Goal: Task Accomplishment & Management: Manage account settings

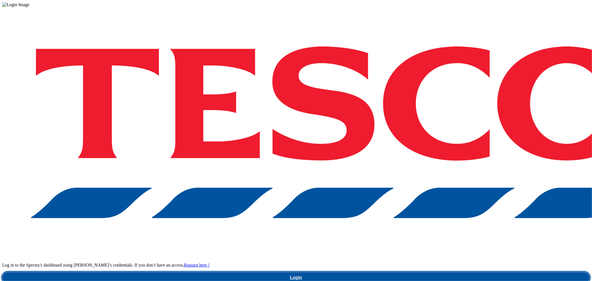
click at [442, 272] on link "Login" at bounding box center [295, 277] width 587 height 11
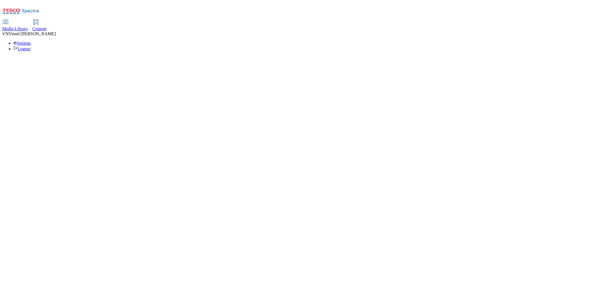
select select "ghs-[GEOGRAPHIC_DATA]"
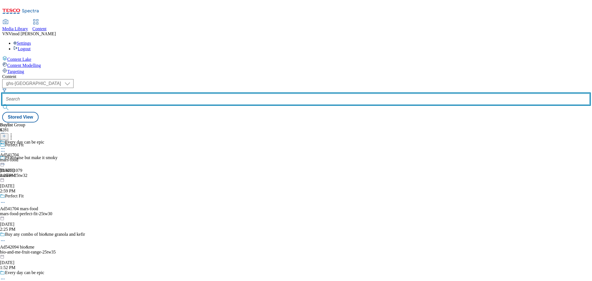
click at [128, 94] on input "text" at bounding box center [295, 99] width 587 height 11
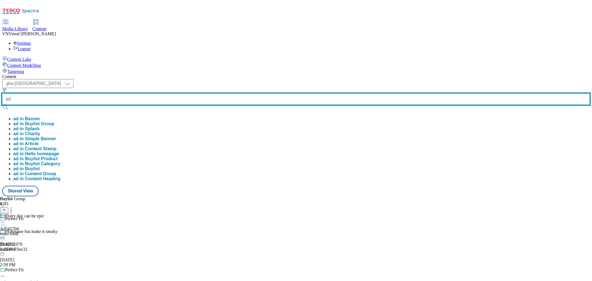
paste input "541768"
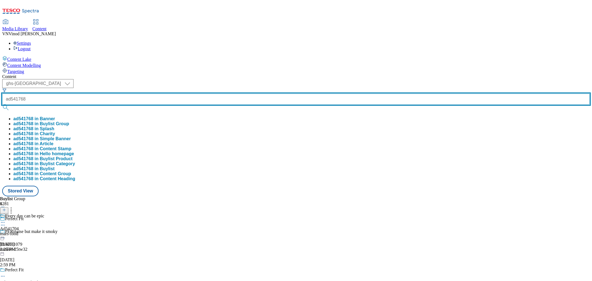
type input "ad541768"
click at [2, 105] on button "submit" at bounding box center [6, 108] width 8 height 6
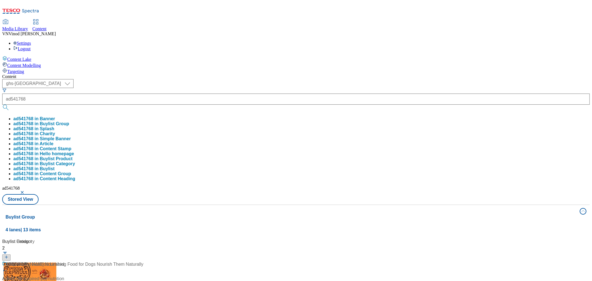
click at [69, 121] on button "ad541768 in Buylist Group" at bounding box center [41, 123] width 56 height 5
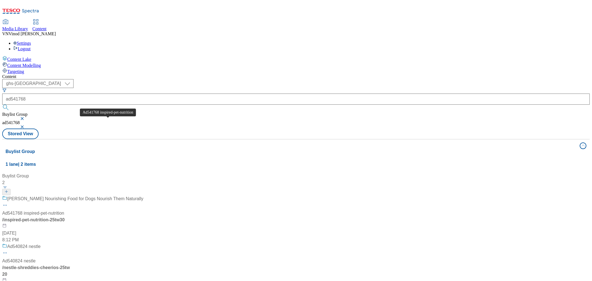
click at [64, 210] on div "Ad541768 inspired-pet-nutrition" at bounding box center [33, 213] width 62 height 7
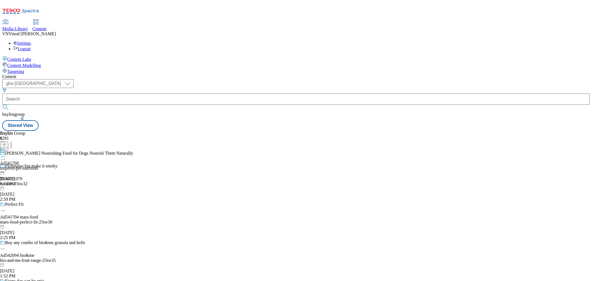
click at [6, 157] on icon at bounding box center [3, 160] width 6 height 6
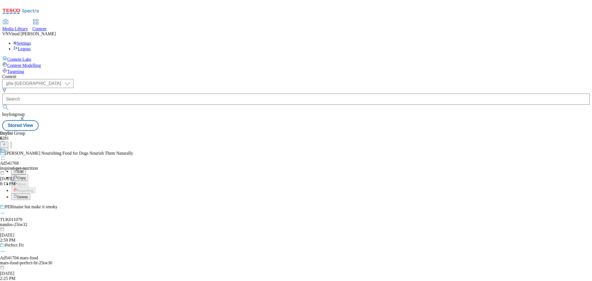
click at [26, 168] on button "Edit" at bounding box center [18, 171] width 15 height 6
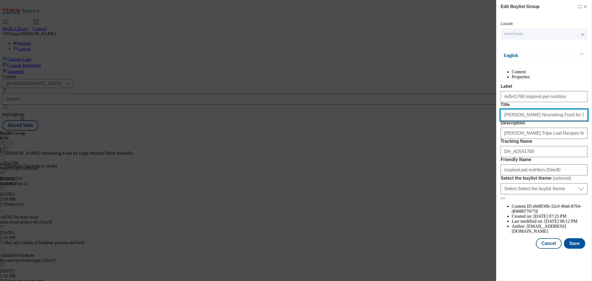
click at [525, 120] on input "Butcher's Nourishing Food for Dogs Nourish Them Naturally" at bounding box center [544, 114] width 87 height 11
paste input "Modal"
type input "Butcher's Nourishing Food for Dogs"
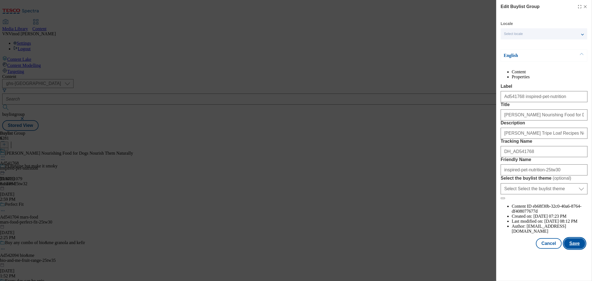
click at [572, 249] on button "Save" at bounding box center [574, 243] width 21 height 11
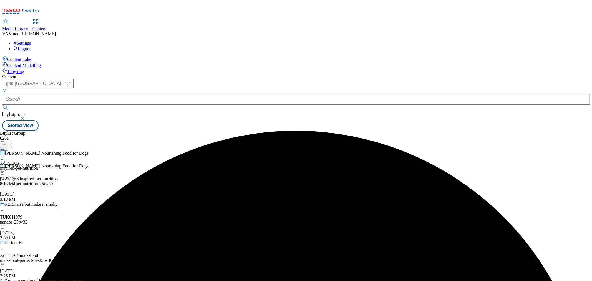
click at [6, 154] on icon at bounding box center [3, 157] width 6 height 6
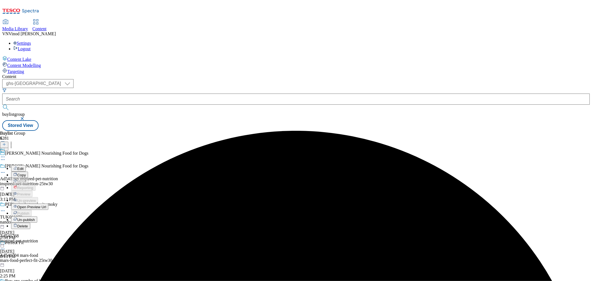
click at [26, 165] on button "Edit" at bounding box center [18, 168] width 15 height 6
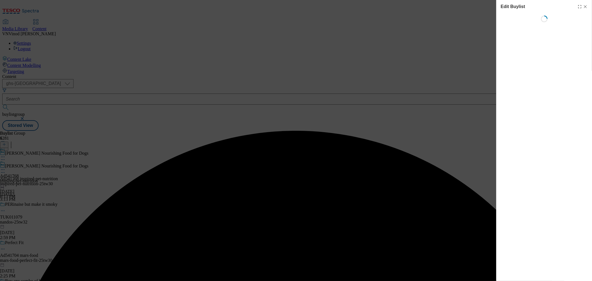
select select "tactical"
select select "supplier funded short term 1-3 weeks"
select select "dunnhumby"
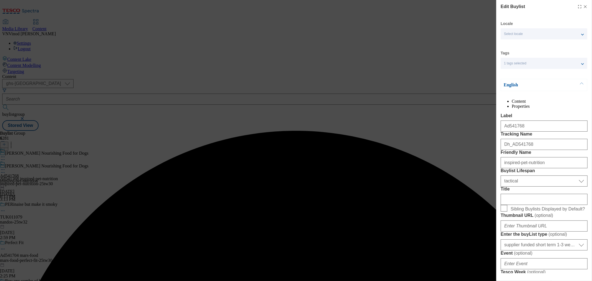
select select "Banner"
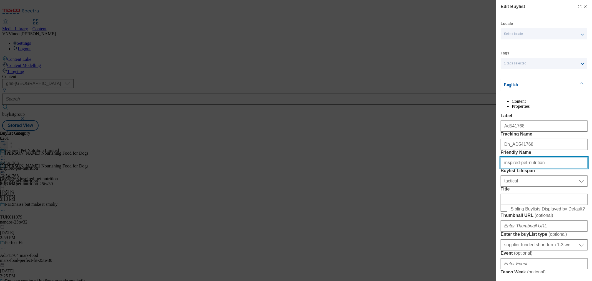
click at [523, 168] on input "inspired-pet-nutrition" at bounding box center [544, 162] width 87 height 11
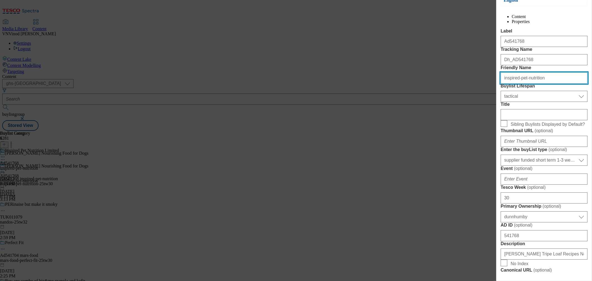
scroll to position [92, 0]
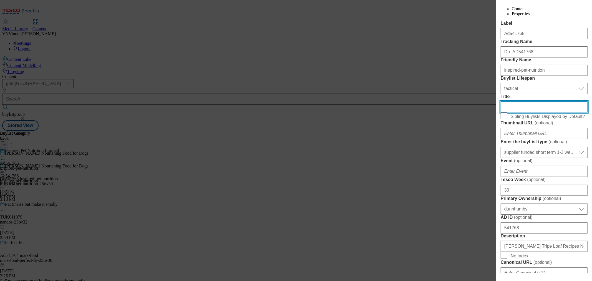
click at [522, 112] on input "Title" at bounding box center [544, 106] width 87 height 11
paste input "Nourish Them Naturally"
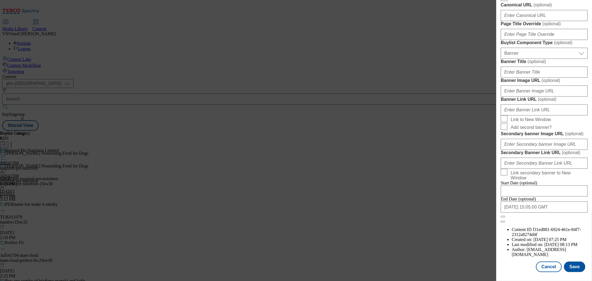
scroll to position [559, 0]
type input "Nourish Them Naturally"
click at [570, 261] on button "Save" at bounding box center [574, 266] width 21 height 11
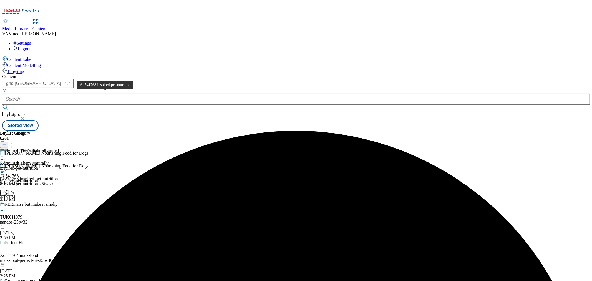
click at [58, 176] on div "Ad541768 inspired-pet-nutrition" at bounding box center [29, 178] width 58 height 5
